Goal: Check status

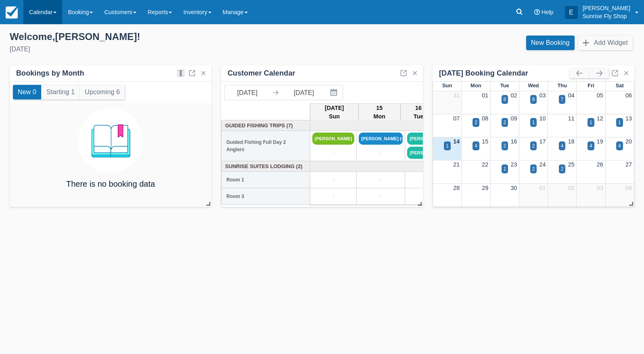
click at [37, 13] on link "Calendar" at bounding box center [42, 12] width 39 height 24
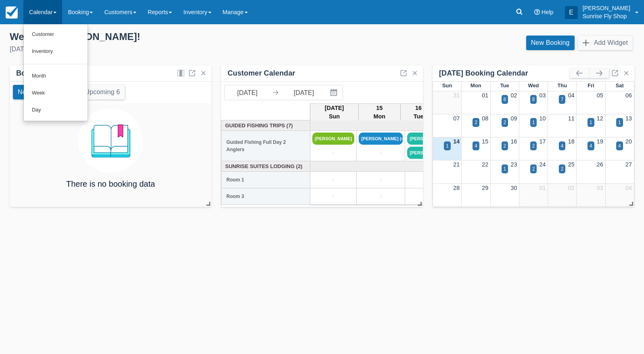
click at [61, 73] on link "Month" at bounding box center [56, 76] width 64 height 17
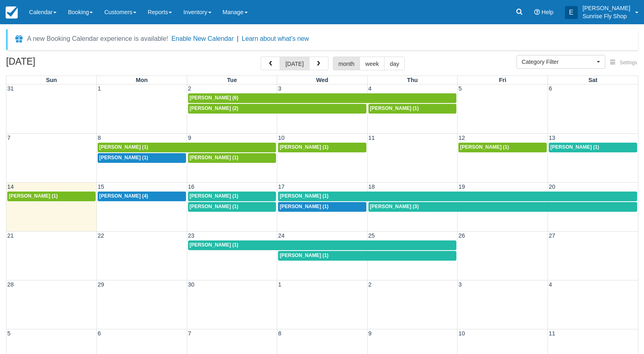
select select
click at [19, 198] on link "[PERSON_NAME] (1)" at bounding box center [51, 196] width 88 height 10
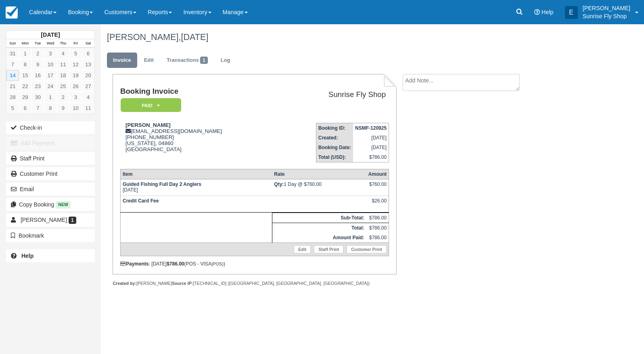
scroll to position [0, 0]
click at [34, 15] on link "Calendar" at bounding box center [42, 12] width 39 height 24
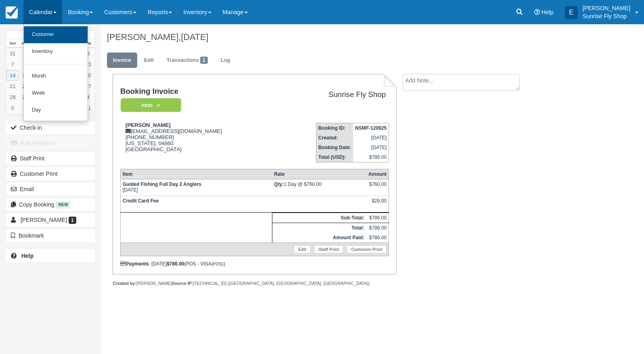
scroll to position [0, 0]
click at [46, 70] on link "Month" at bounding box center [56, 76] width 64 height 17
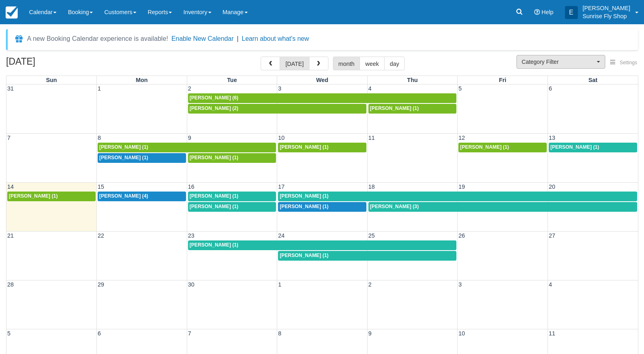
click at [554, 63] on span "Category Filter" at bounding box center [558, 62] width 73 height 8
click at [547, 87] on span "Sunrise Suites Lodging" at bounding box center [548, 88] width 52 height 7
select select "1"
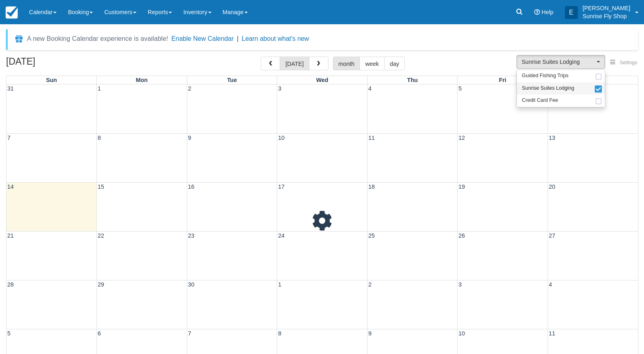
scroll to position [7, 0]
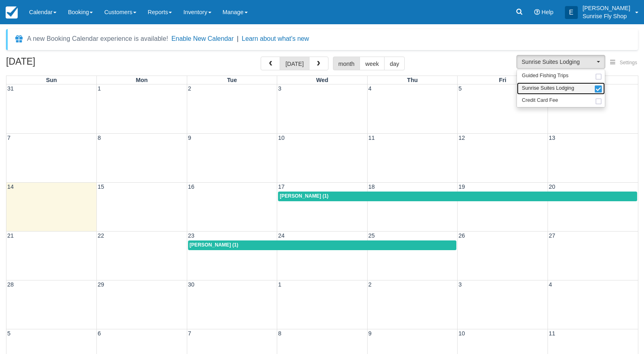
click at [540, 87] on span "Sunrise Suites Lodging" at bounding box center [548, 88] width 52 height 7
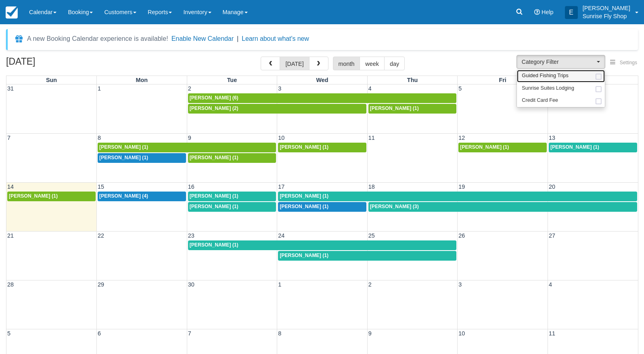
click at [538, 76] on span "Guided Fishing Trips" at bounding box center [545, 75] width 47 height 7
select select "2"
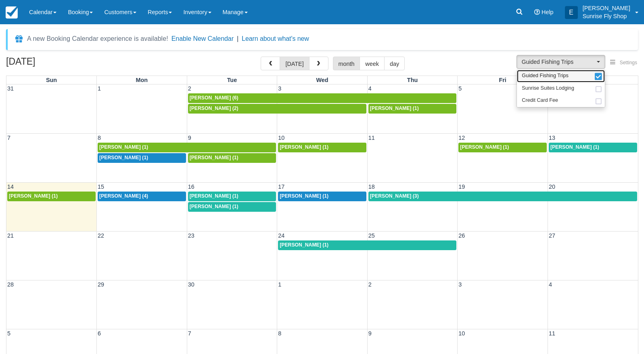
click at [537, 73] on span "Guided Fishing Trips" at bounding box center [545, 75] width 47 height 7
select select
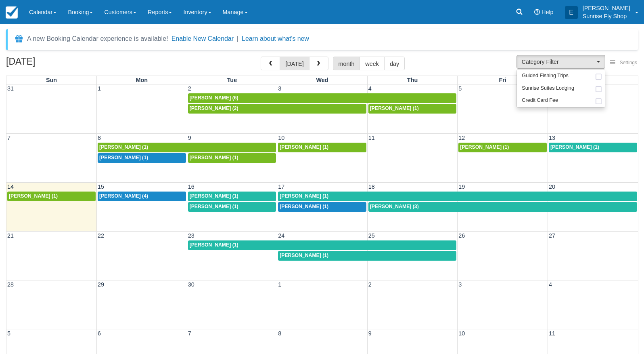
click at [34, 195] on span "Cassandra Clough (1)" at bounding box center [33, 196] width 49 height 6
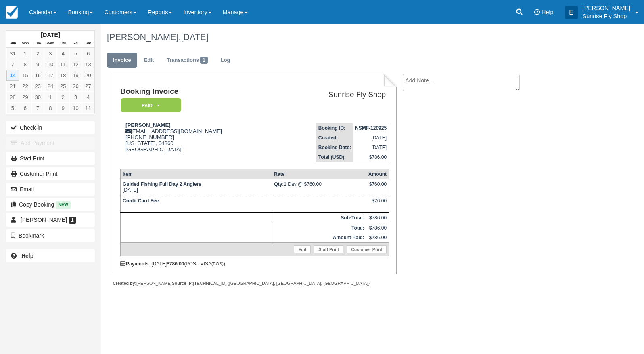
click at [520, 45] on div "[PERSON_NAME], [DATE]" at bounding box center [342, 37] width 483 height 26
